Goal: Use online tool/utility

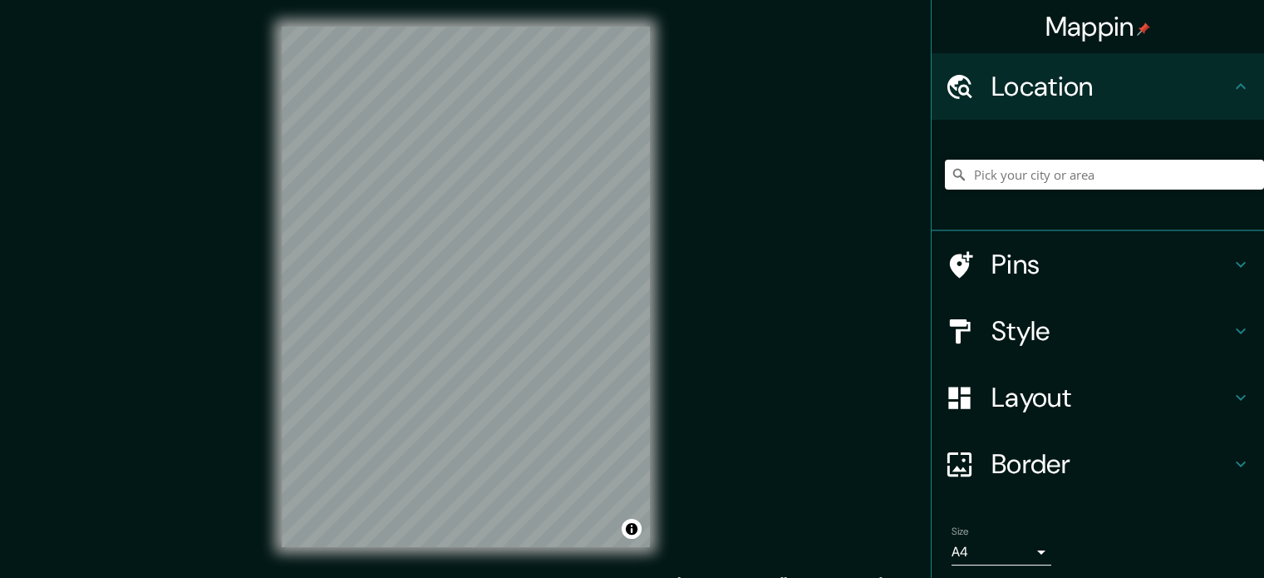
scroll to position [57, 0]
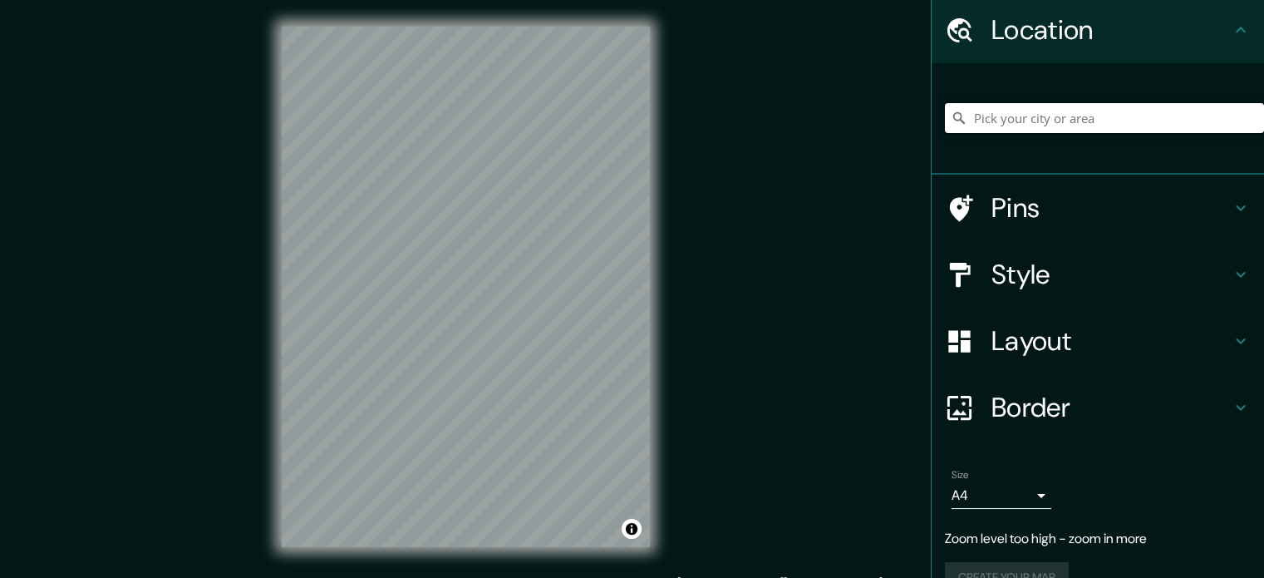
click at [994, 116] on input "Pick your city or area" at bounding box center [1104, 118] width 319 height 30
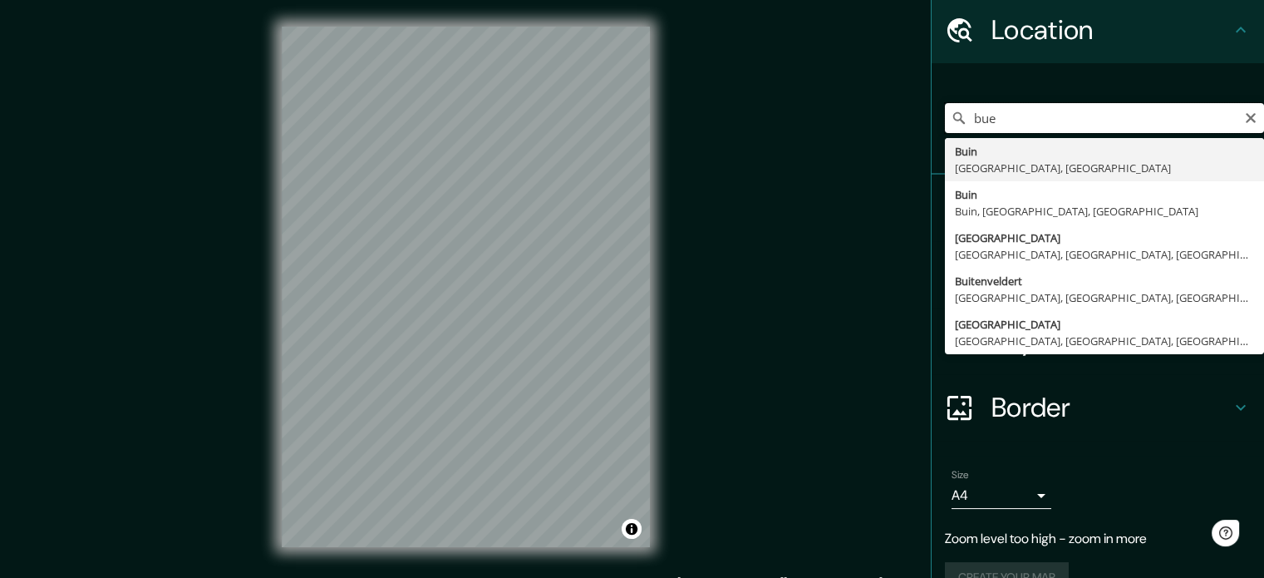
scroll to position [0, 0]
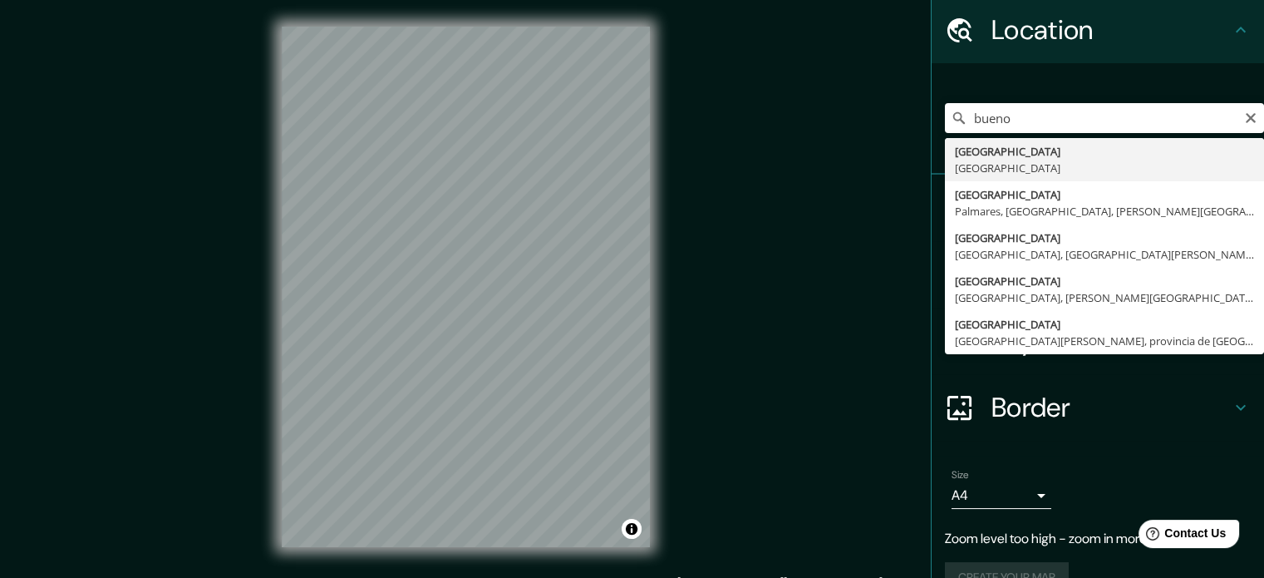
type input "[GEOGRAPHIC_DATA], [GEOGRAPHIC_DATA]"
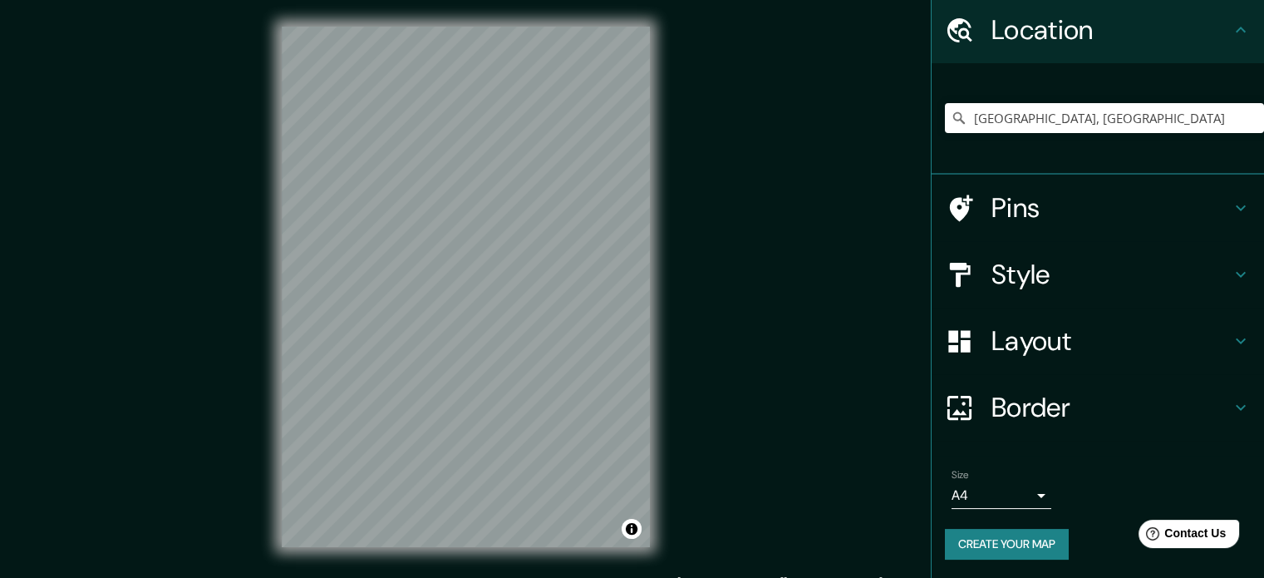
click at [1231, 268] on icon at bounding box center [1241, 274] width 20 height 20
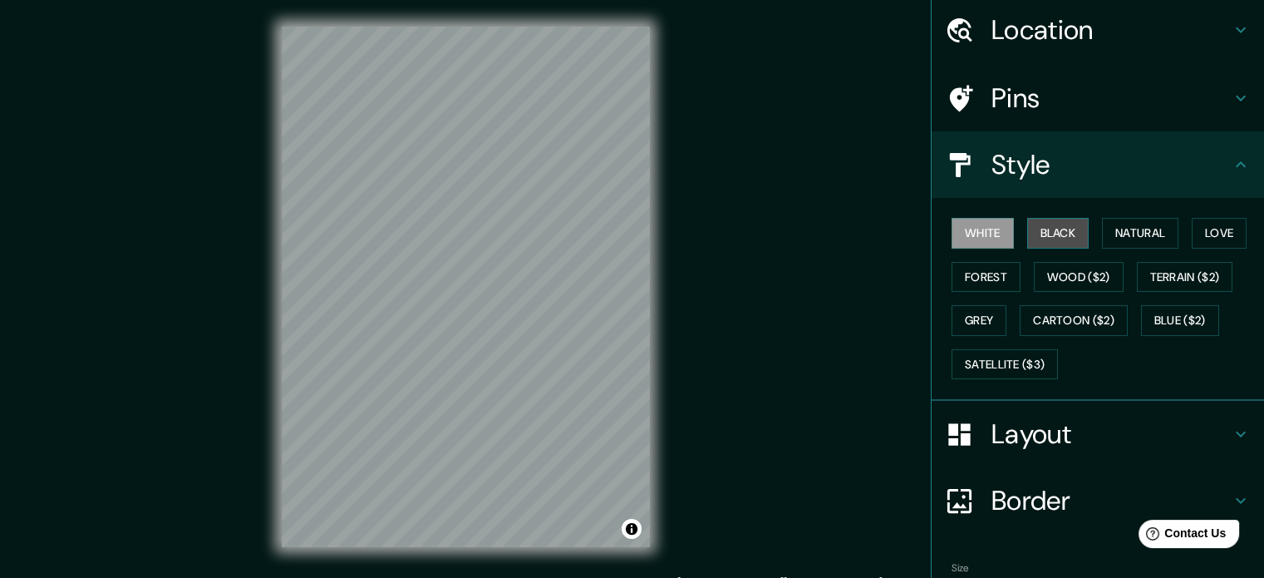
click at [1059, 229] on button "Black" at bounding box center [1058, 233] width 62 height 31
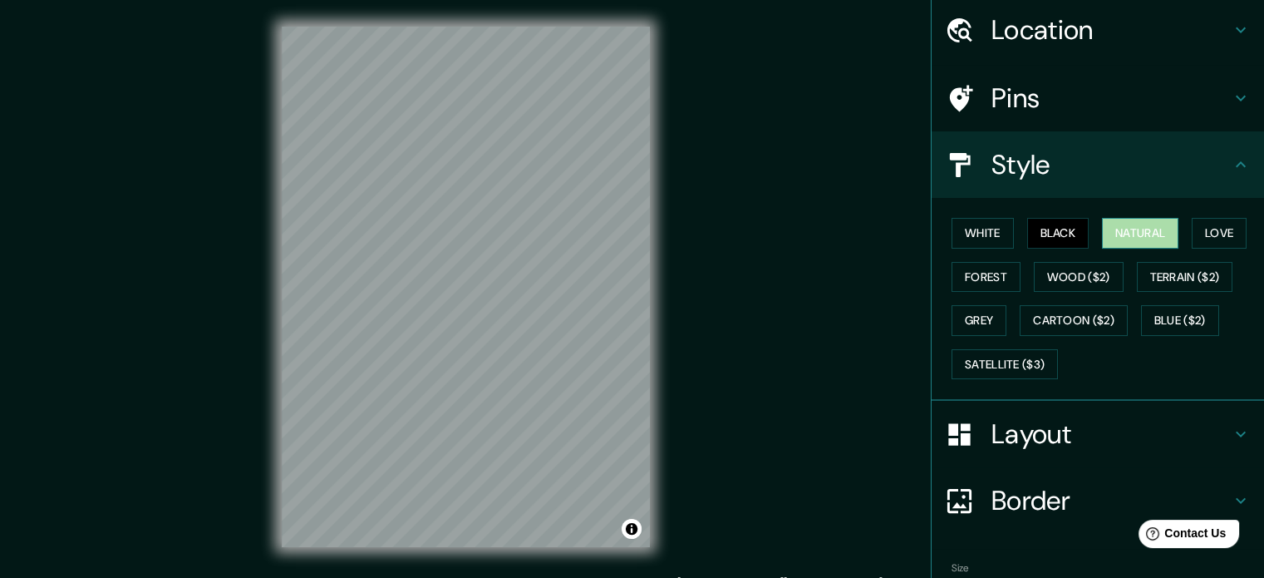
click at [1121, 233] on button "Natural" at bounding box center [1140, 233] width 76 height 31
click at [1060, 275] on button "Wood ($2)" at bounding box center [1079, 277] width 90 height 31
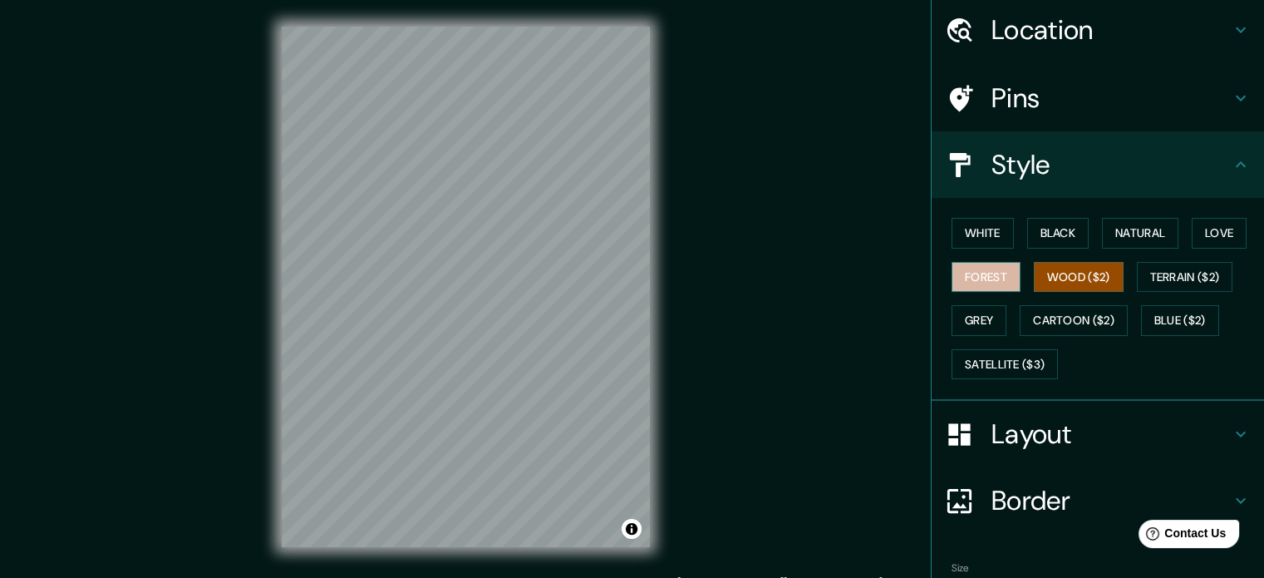
click at [979, 278] on button "Forest" at bounding box center [985, 277] width 69 height 31
click at [982, 322] on button "Grey" at bounding box center [978, 320] width 55 height 31
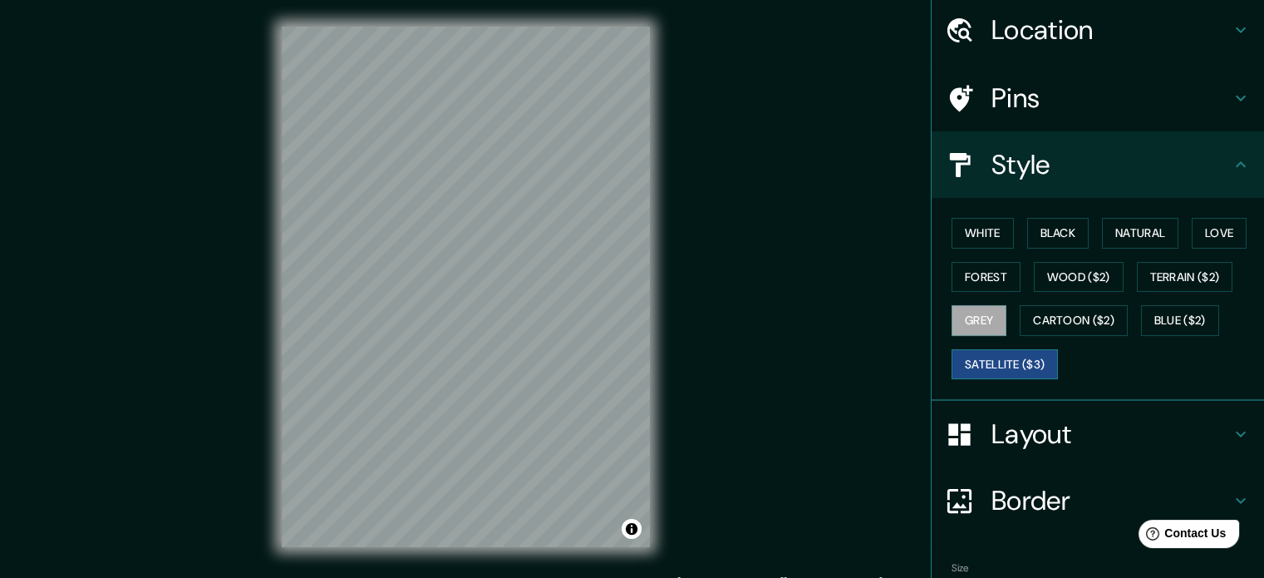
click at [982, 369] on button "Satellite ($3)" at bounding box center [1004, 364] width 106 height 31
click at [1166, 230] on button "Natural" at bounding box center [1140, 233] width 76 height 31
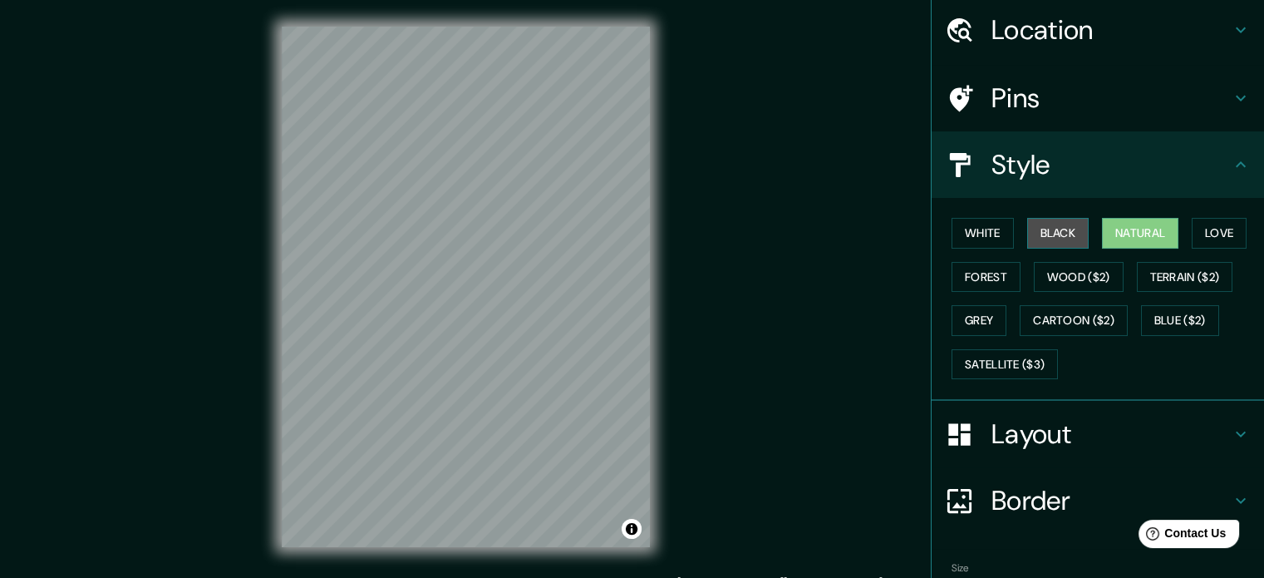
click at [1039, 238] on button "Black" at bounding box center [1058, 233] width 62 height 31
click at [997, 235] on button "White" at bounding box center [982, 233] width 62 height 31
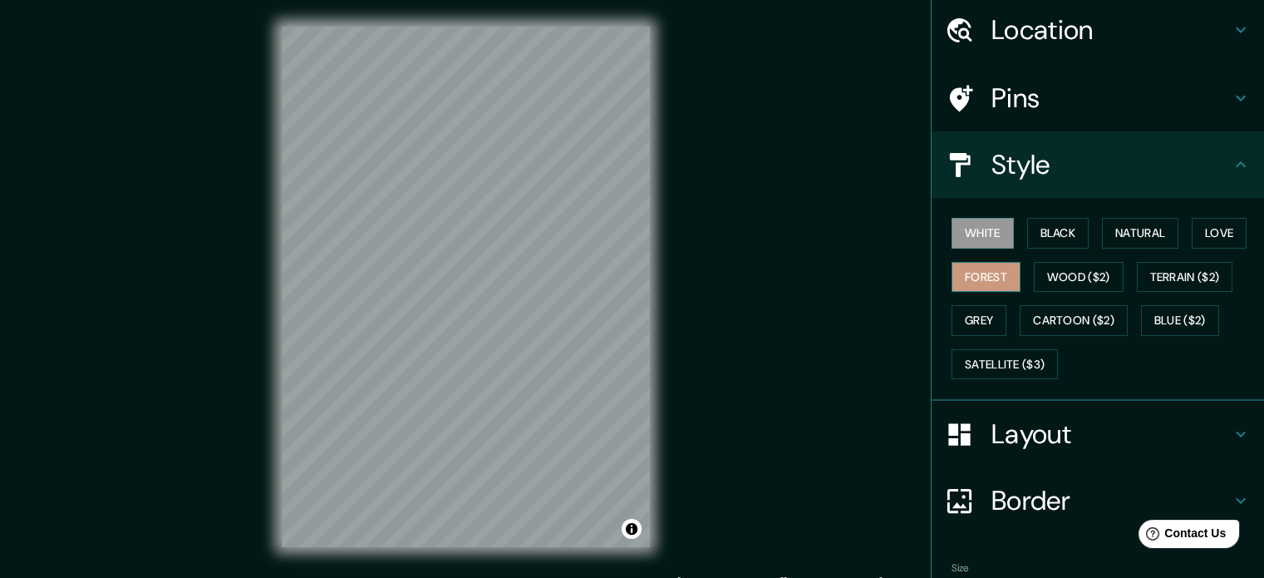
click at [967, 289] on button "Forest" at bounding box center [985, 277] width 69 height 31
